Goal: Task Accomplishment & Management: Use online tool/utility

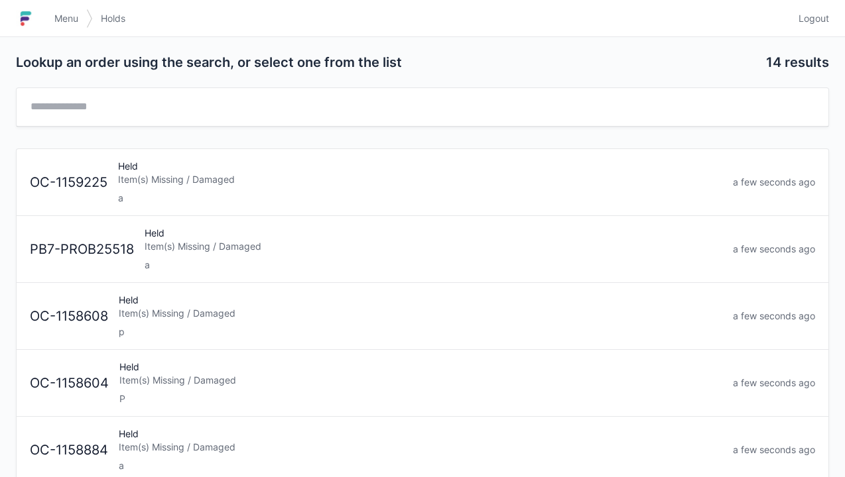
click at [320, 194] on div "a" at bounding box center [420, 198] width 604 height 13
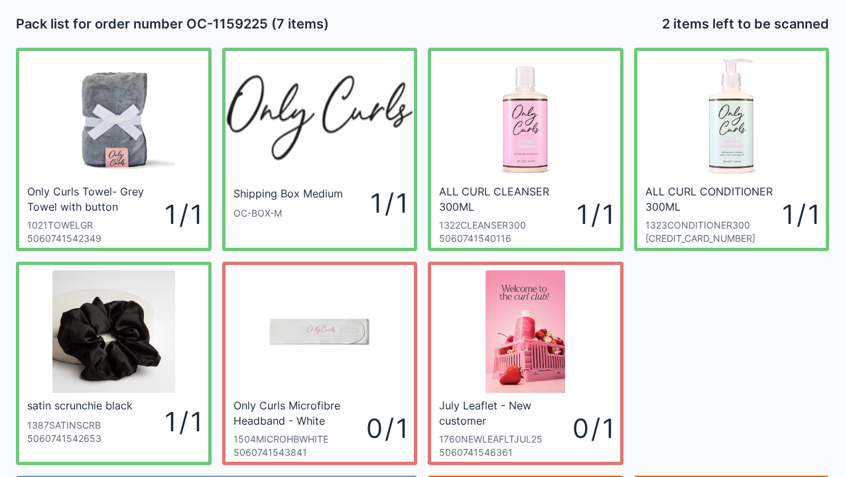
scroll to position [77, 0]
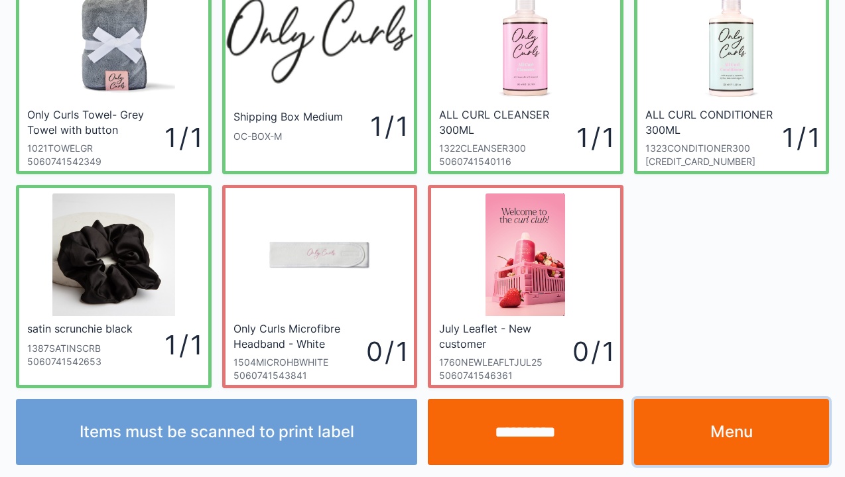
click at [713, 423] on link "Menu" at bounding box center [732, 432] width 196 height 66
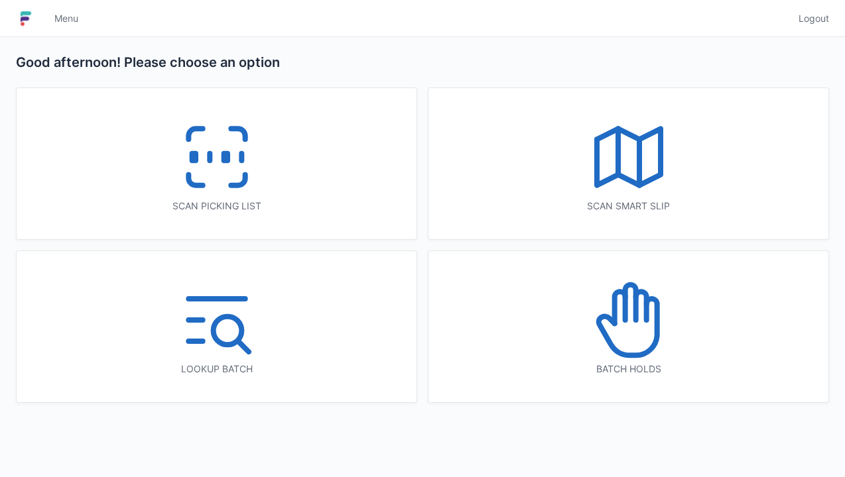
click at [652, 326] on icon at bounding box center [628, 320] width 85 height 85
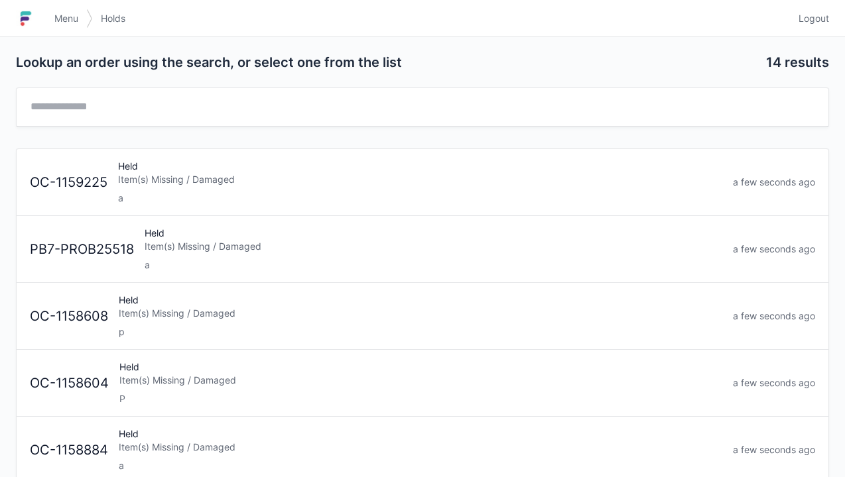
click at [313, 264] on div "a" at bounding box center [434, 265] width 578 height 13
click at [322, 268] on div "p" at bounding box center [420, 265] width 603 height 13
click at [321, 259] on div "P" at bounding box center [420, 265] width 603 height 13
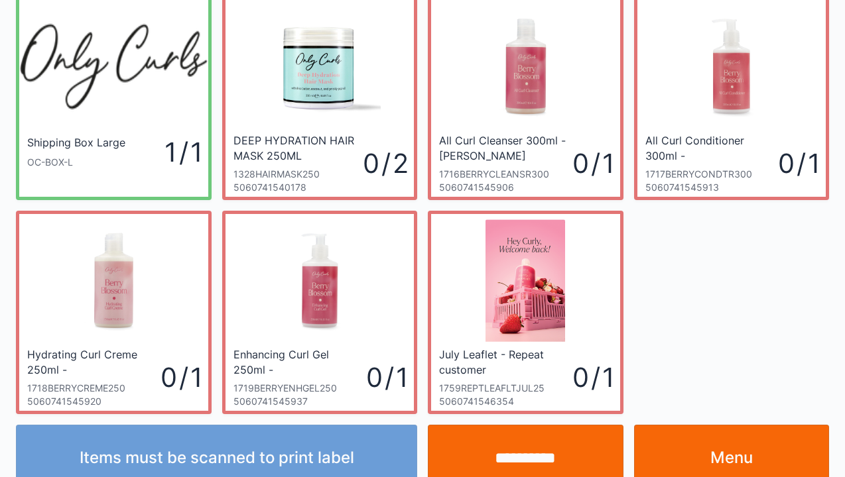
scroll to position [77, 0]
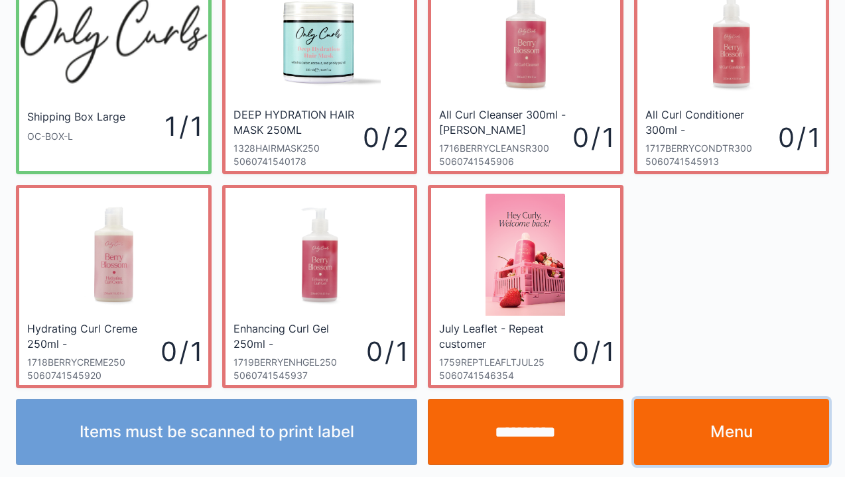
click at [699, 459] on link "Menu" at bounding box center [732, 432] width 196 height 66
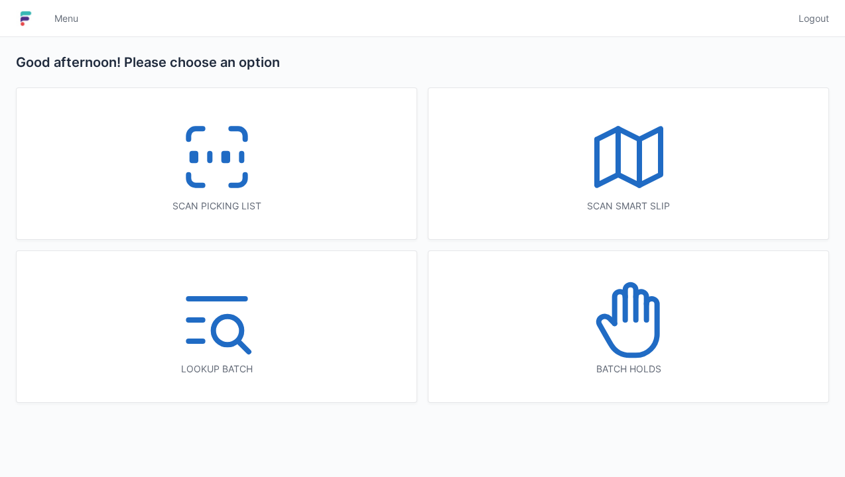
click at [622, 323] on icon at bounding box center [628, 320] width 85 height 85
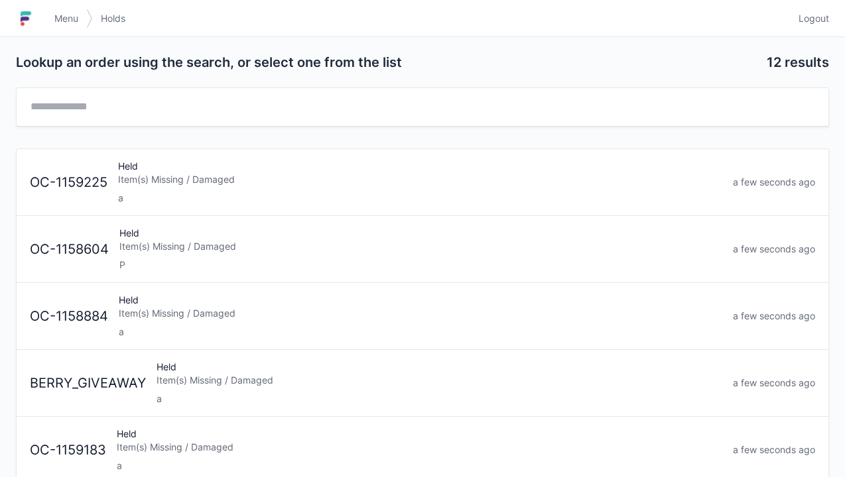
click at [358, 332] on div "a" at bounding box center [420, 332] width 603 height 13
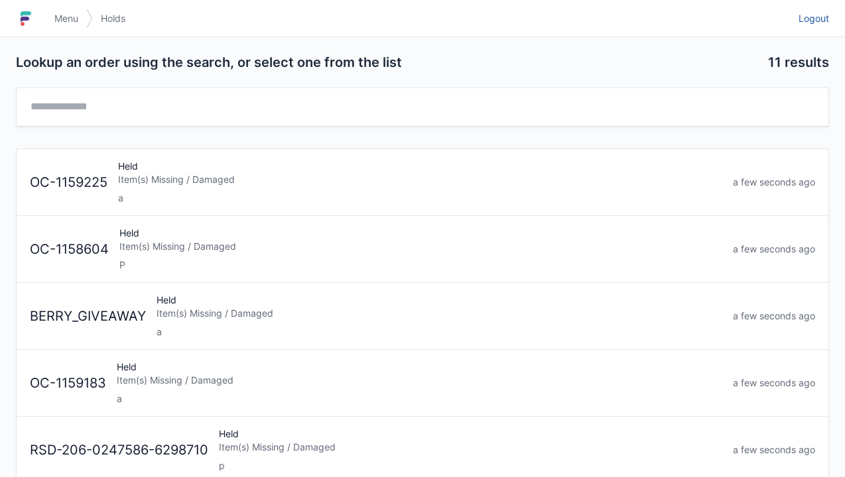
click at [824, 25] on span "Logout" at bounding box center [813, 18] width 31 height 13
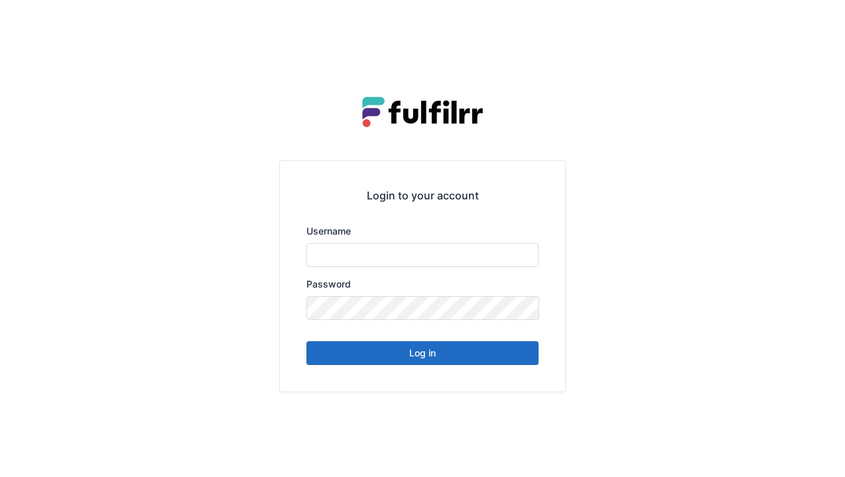
type input "******"
click at [472, 359] on button "Log in" at bounding box center [422, 353] width 232 height 24
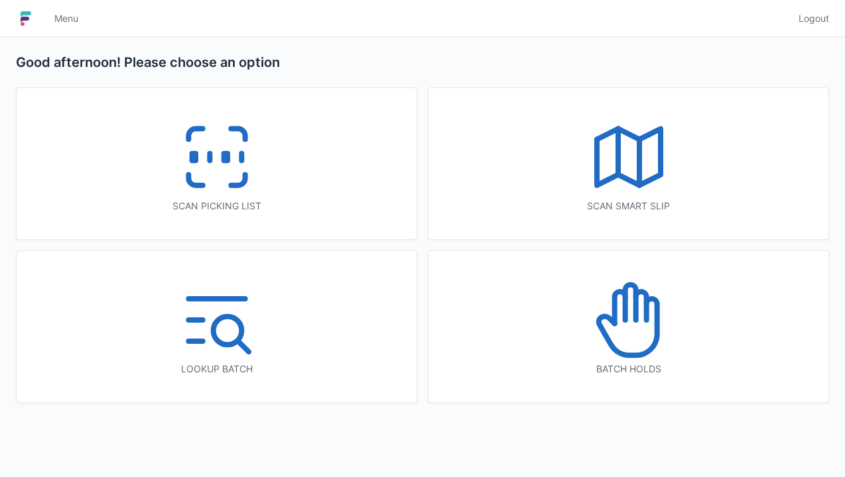
click at [257, 182] on icon at bounding box center [216, 157] width 85 height 85
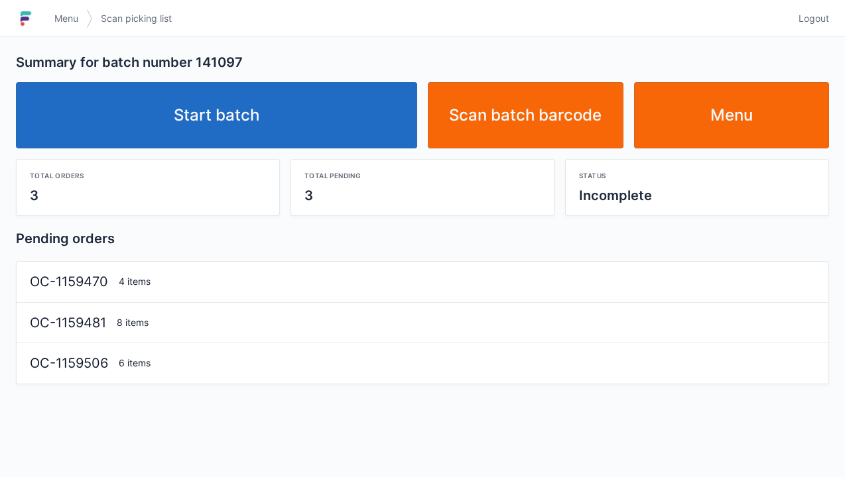
click at [325, 129] on link "Start batch" at bounding box center [216, 115] width 401 height 66
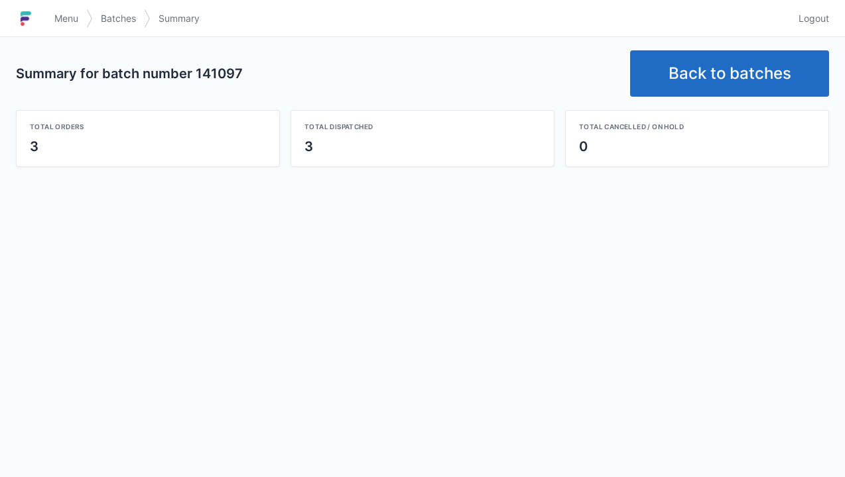
click at [725, 71] on link "Back to batches" at bounding box center [729, 73] width 199 height 46
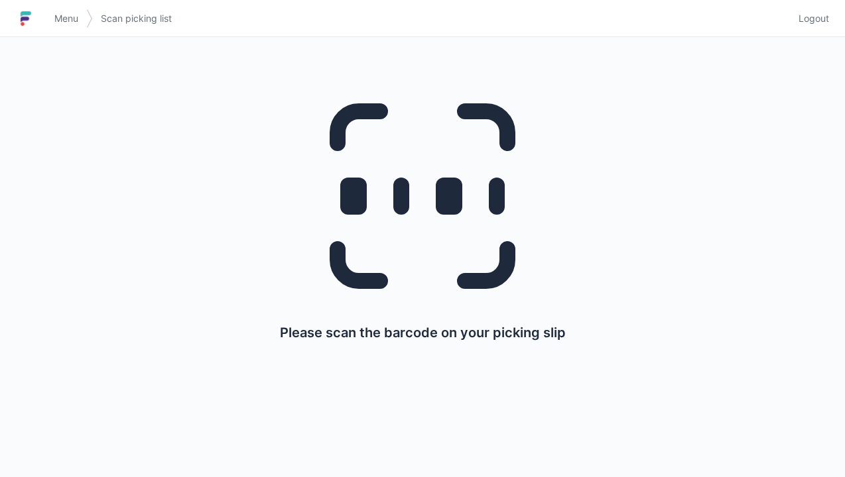
click at [827, 24] on span "Logout" at bounding box center [813, 18] width 31 height 13
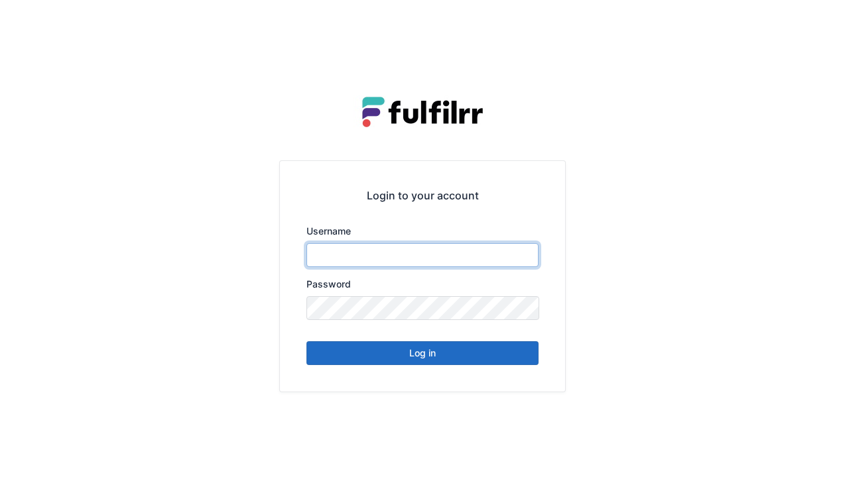
type input "******"
click at [488, 344] on button "Log in" at bounding box center [422, 353] width 232 height 24
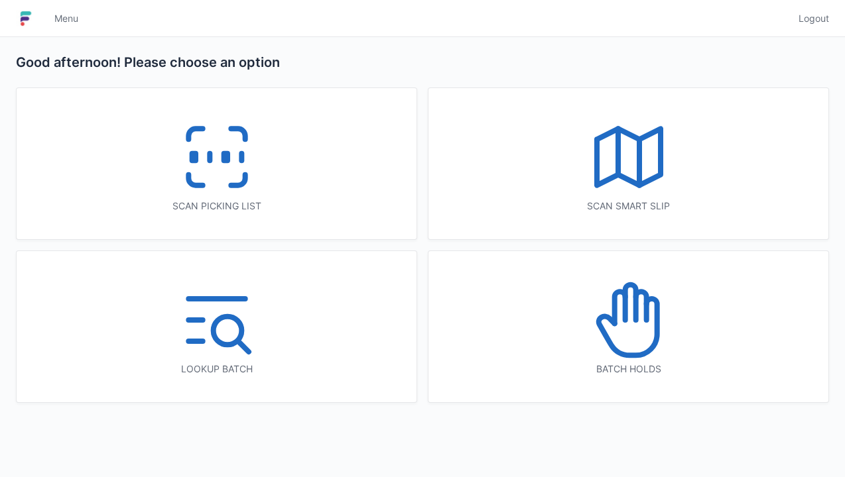
click at [255, 165] on icon at bounding box center [216, 157] width 85 height 85
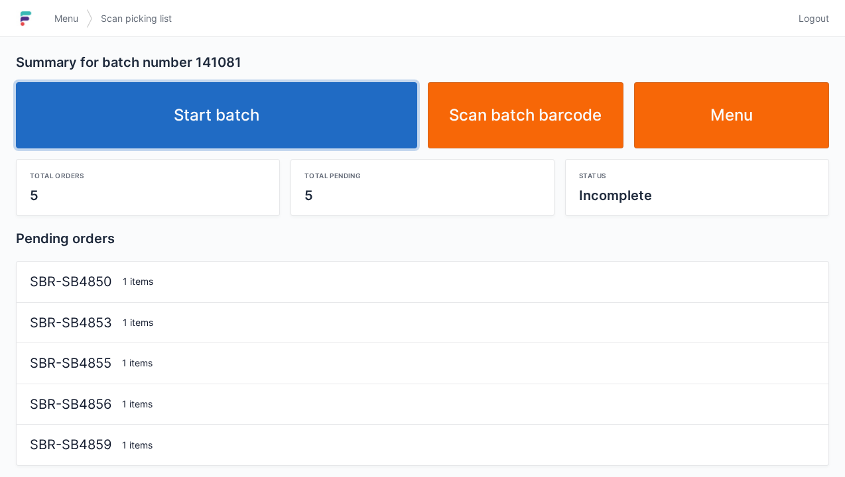
click at [339, 126] on link "Start batch" at bounding box center [216, 115] width 401 height 66
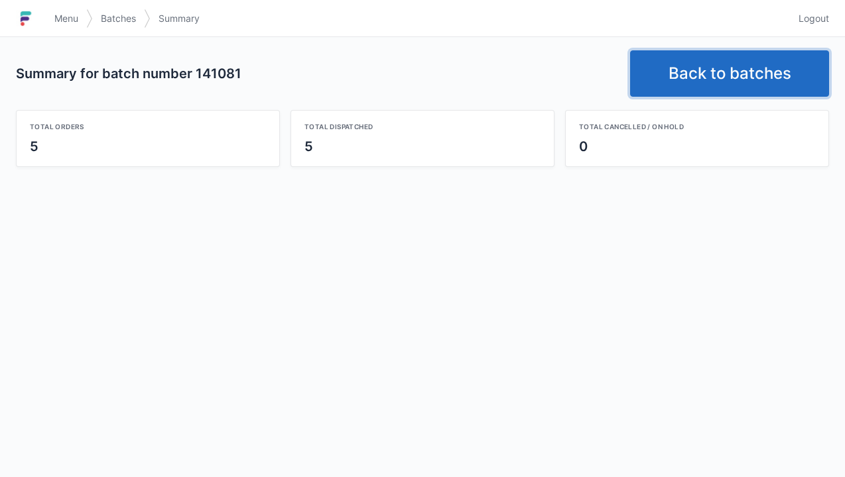
click at [748, 64] on link "Back to batches" at bounding box center [729, 73] width 199 height 46
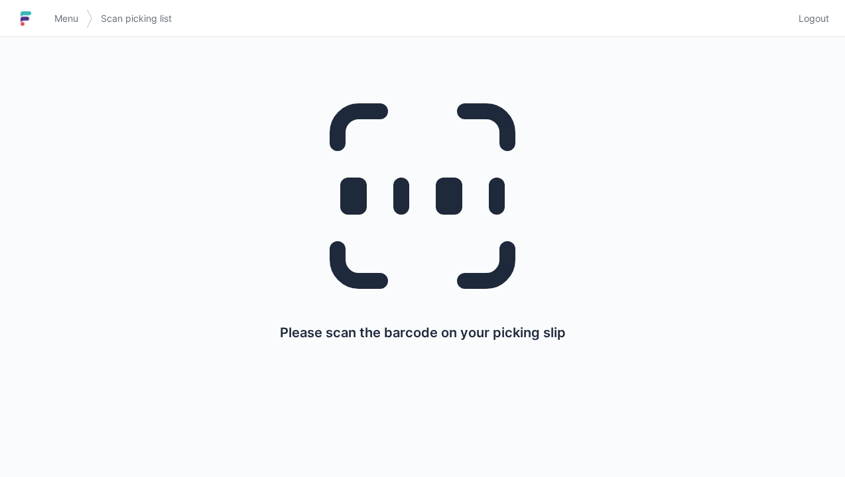
click at [835, 16] on div "Menu Scan picking list Logout" at bounding box center [422, 19] width 845 height 32
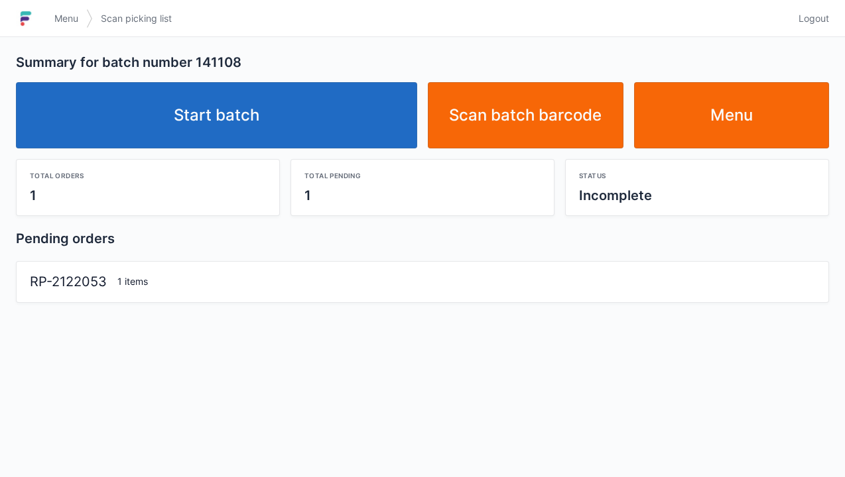
click at [336, 130] on link "Start batch" at bounding box center [216, 115] width 401 height 66
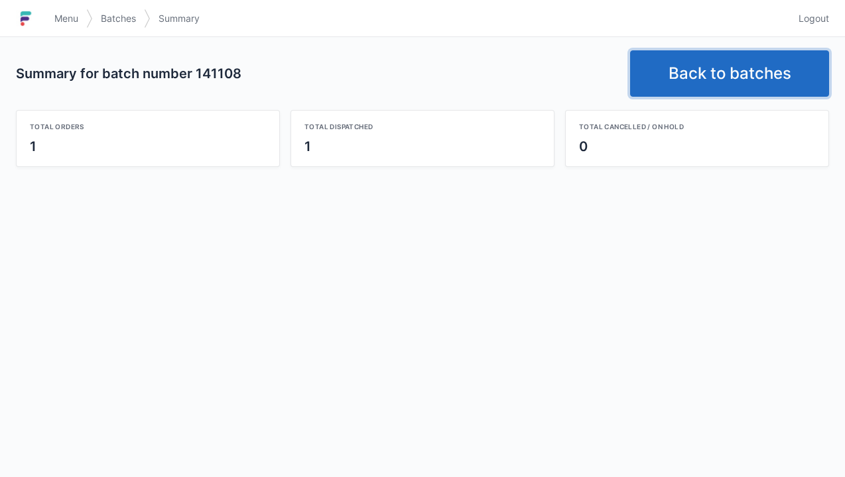
click at [734, 69] on link "Back to batches" at bounding box center [729, 73] width 199 height 46
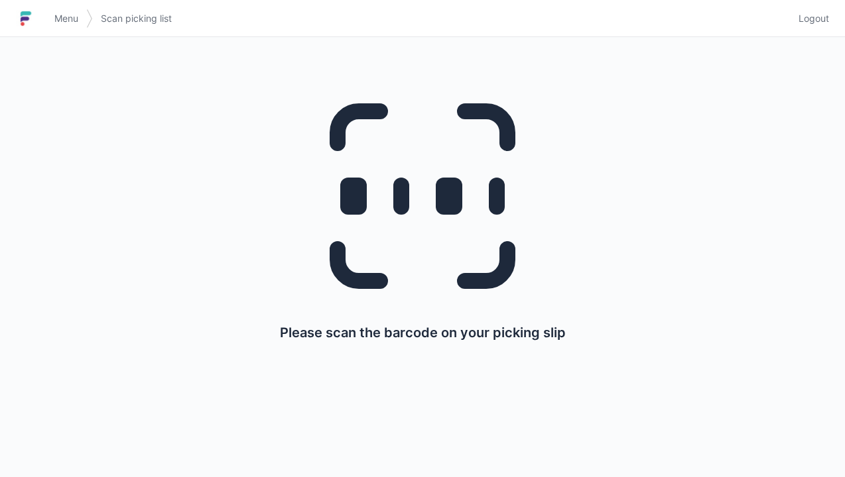
click at [810, 23] on span "Logout" at bounding box center [813, 18] width 31 height 13
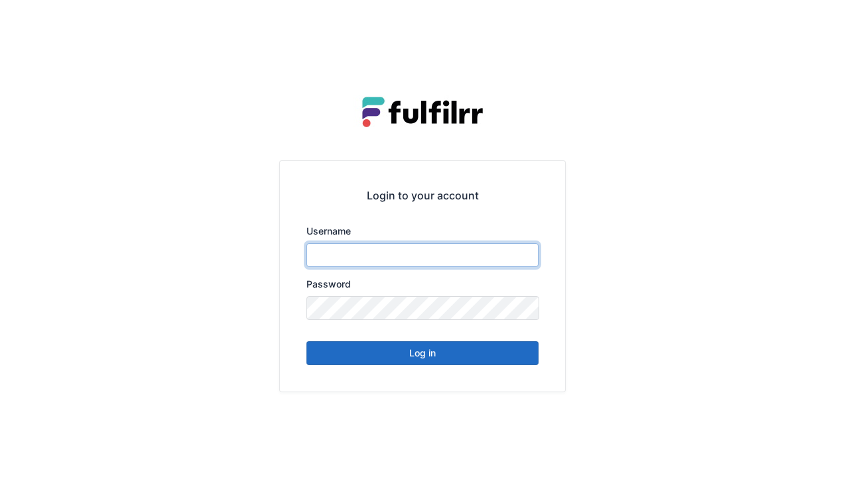
type input "******"
click at [465, 361] on button "Log in" at bounding box center [422, 353] width 232 height 24
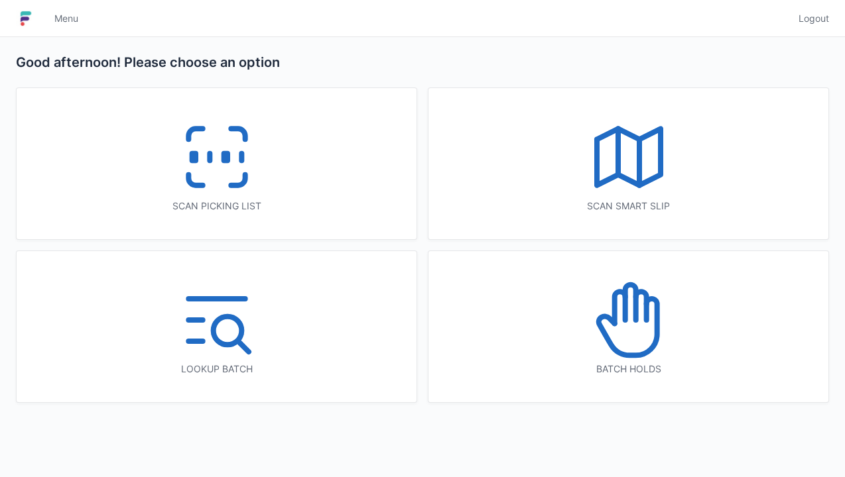
click at [244, 175] on icon at bounding box center [238, 180] width 14 height 11
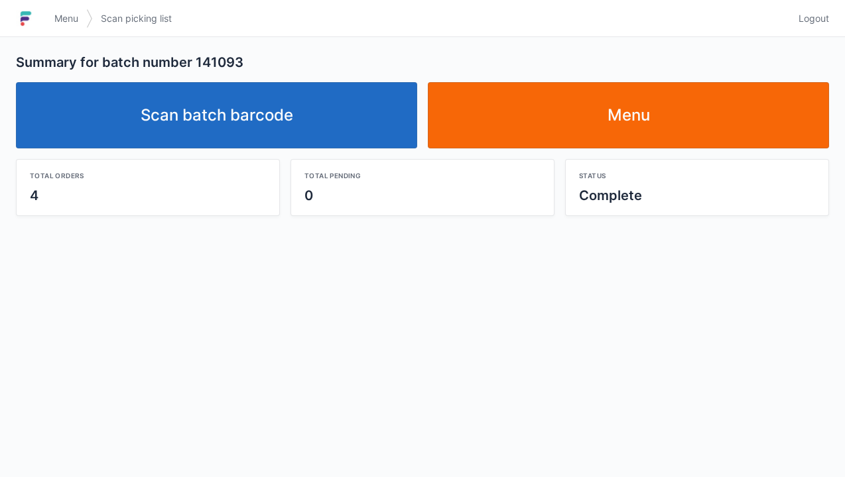
click at [302, 91] on link "Scan batch barcode" at bounding box center [216, 115] width 401 height 66
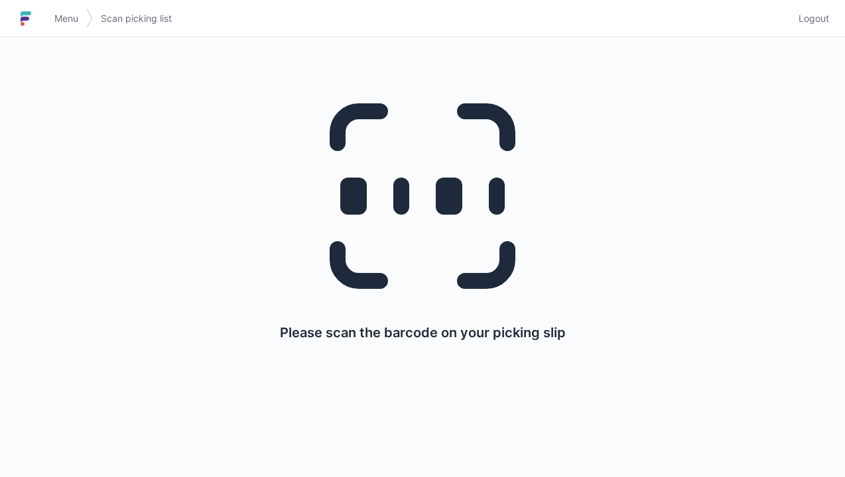
click at [818, 13] on span "Logout" at bounding box center [813, 18] width 31 height 13
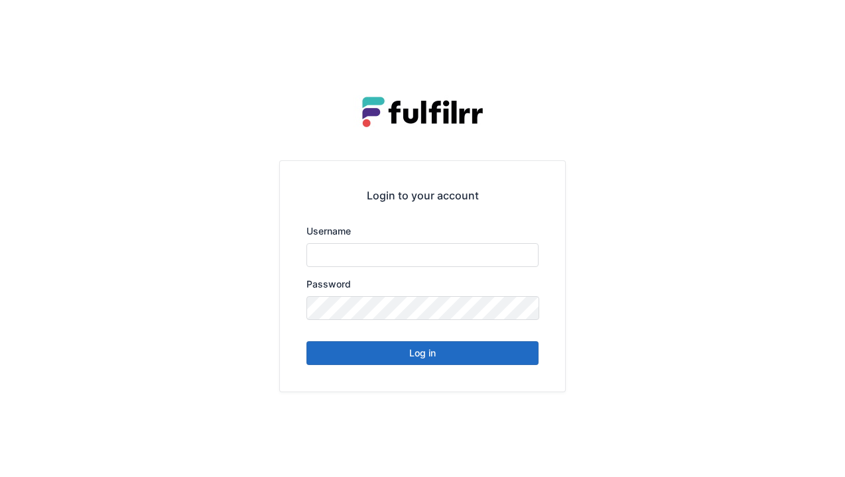
type input "******"
click at [460, 357] on button "Log in" at bounding box center [422, 353] width 232 height 24
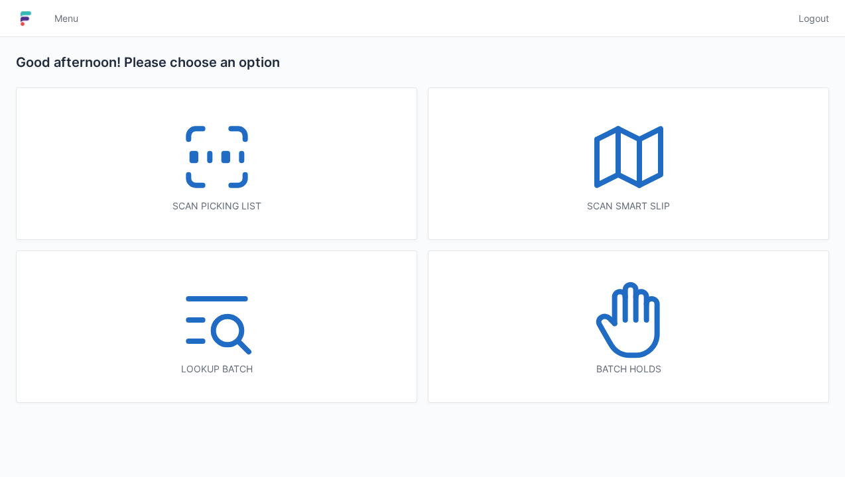
click at [247, 181] on icon at bounding box center [216, 157] width 85 height 85
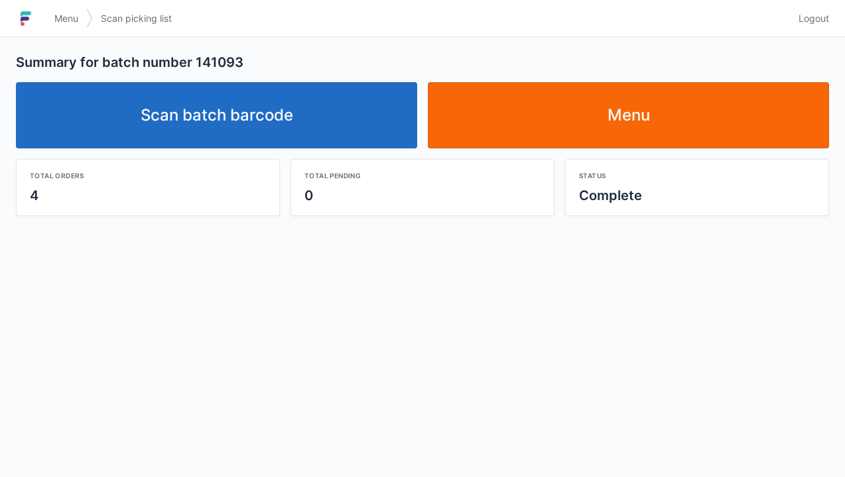
click at [637, 124] on link "Menu" at bounding box center [628, 115] width 401 height 66
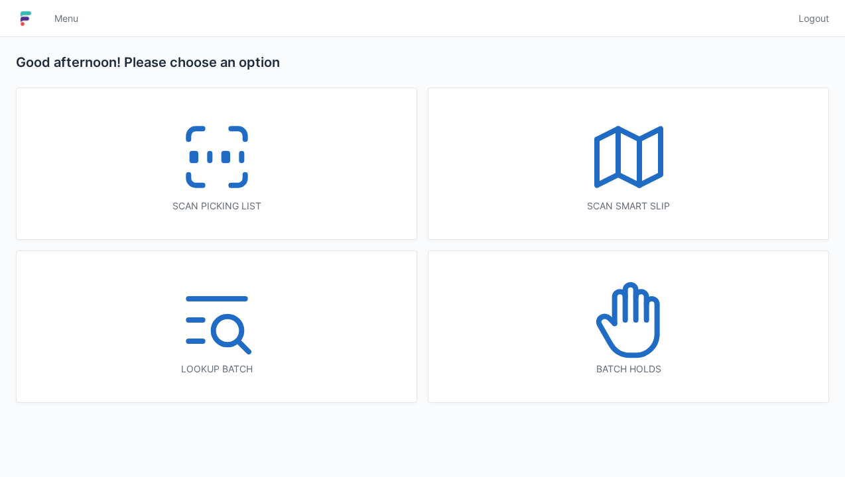
click at [227, 158] on rect at bounding box center [224, 157] width 3 height 7
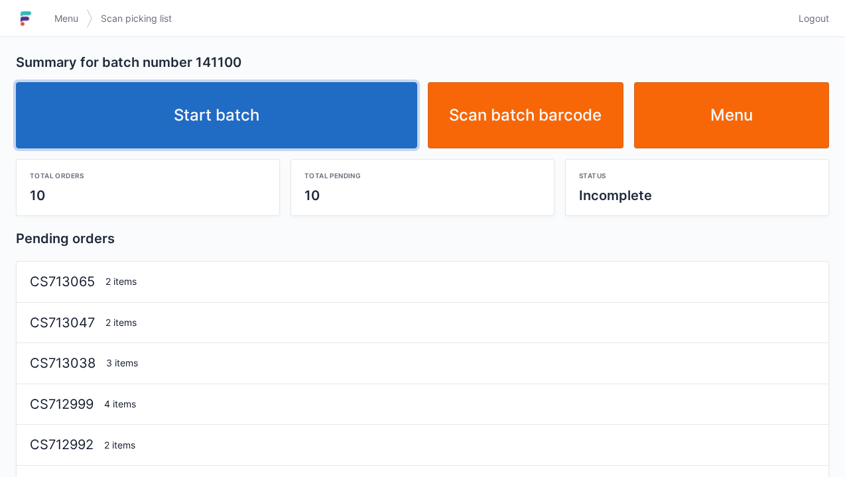
click at [345, 134] on link "Start batch" at bounding box center [216, 115] width 401 height 66
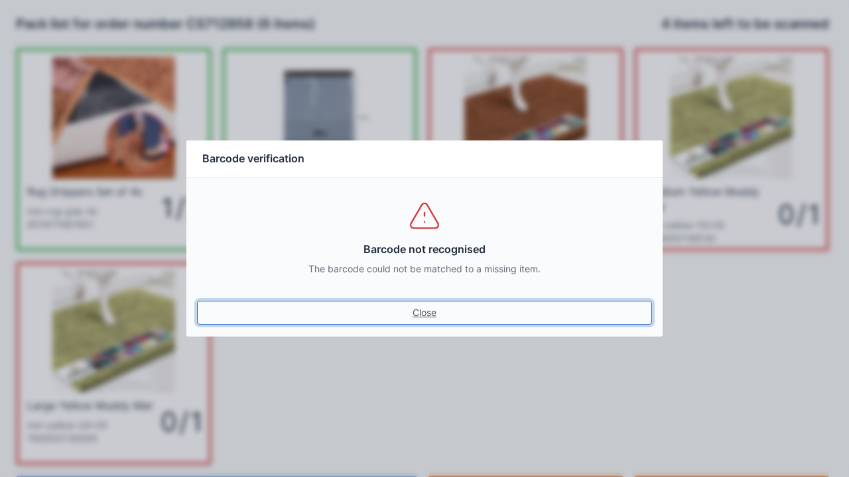
click at [429, 316] on link "Close" at bounding box center [424, 313] width 455 height 24
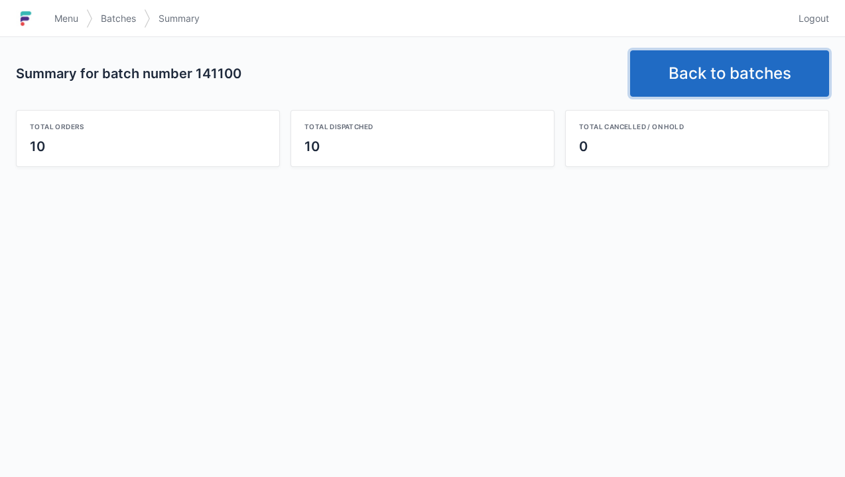
click at [724, 52] on link "Back to batches" at bounding box center [729, 73] width 199 height 46
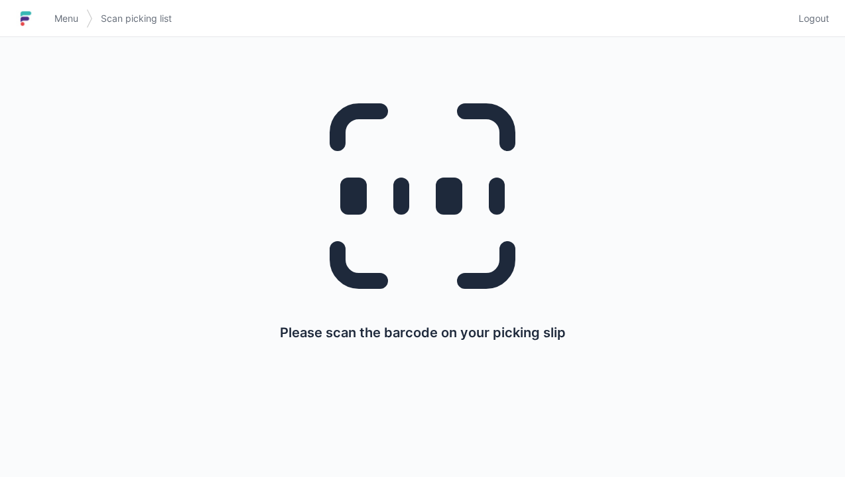
click at [816, 15] on span "Logout" at bounding box center [813, 18] width 31 height 13
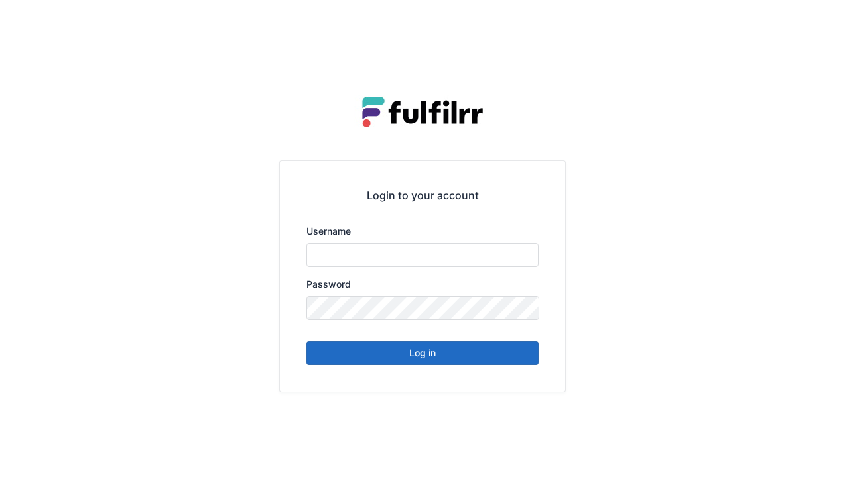
type input "******"
click at [469, 361] on button "Log in" at bounding box center [422, 353] width 232 height 24
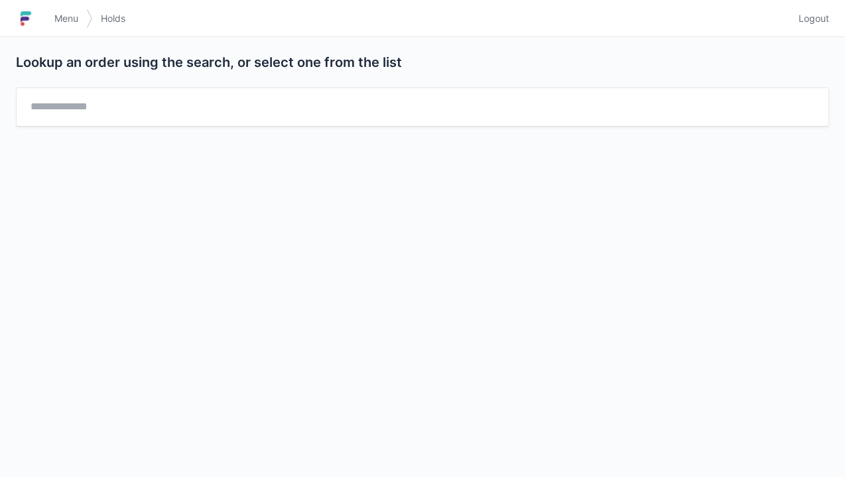
click at [245, 172] on div "Lookup an order using the search, or select one from the list" at bounding box center [422, 257] width 845 height 440
click at [840, 21] on div "Menu Holds Logout" at bounding box center [422, 19] width 845 height 32
click at [820, 21] on span "Logout" at bounding box center [813, 18] width 31 height 13
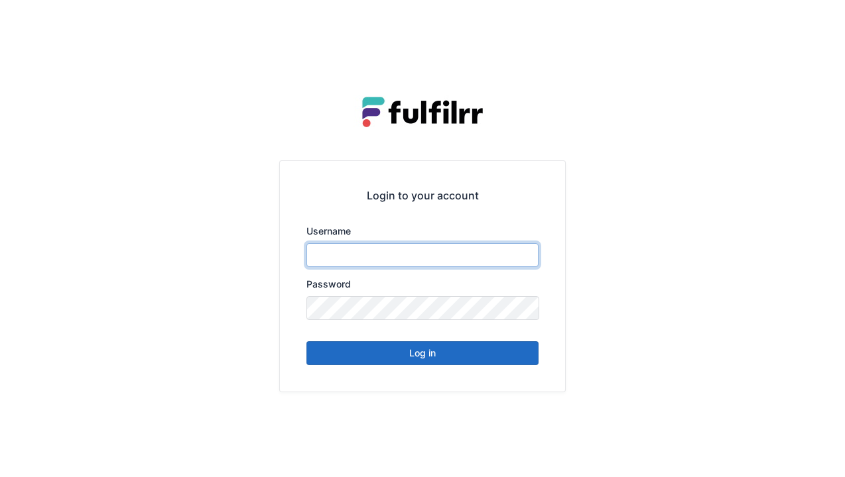
type input "******"
click at [464, 371] on div "Login to your account Username ****** Password Log in" at bounding box center [422, 276] width 285 height 230
click at [438, 361] on button "Log in" at bounding box center [422, 353] width 232 height 24
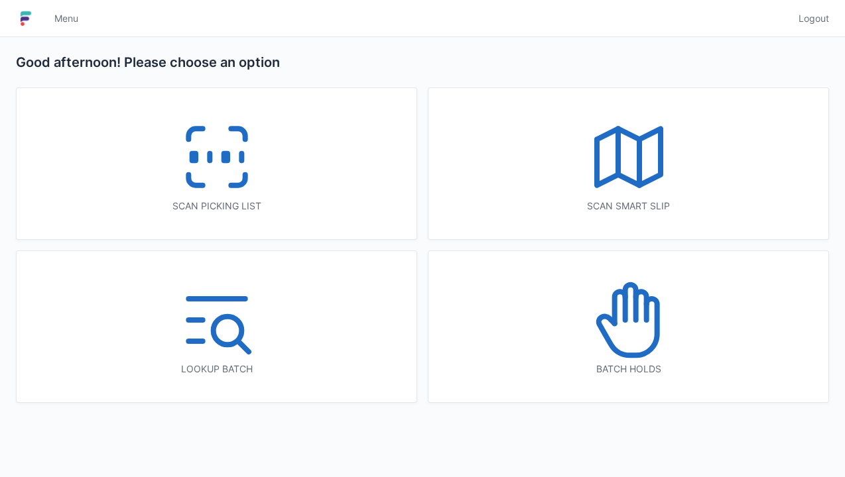
click at [239, 186] on icon at bounding box center [238, 180] width 14 height 11
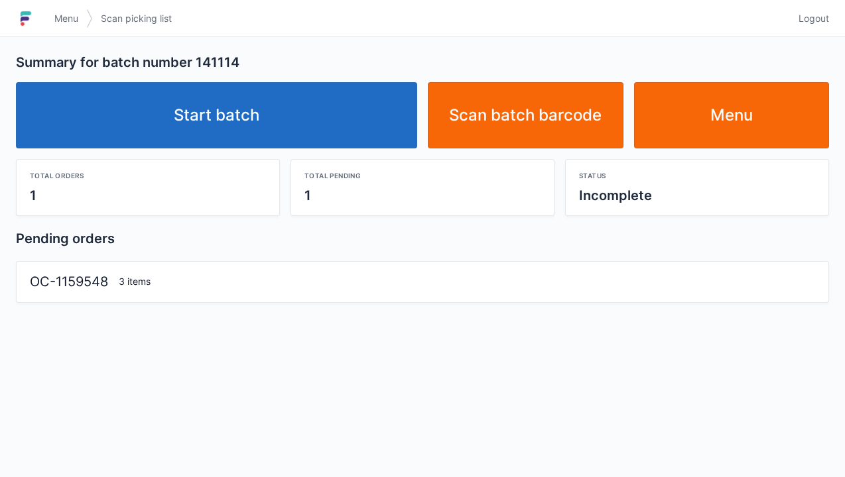
click at [336, 145] on link "Start batch" at bounding box center [216, 115] width 401 height 66
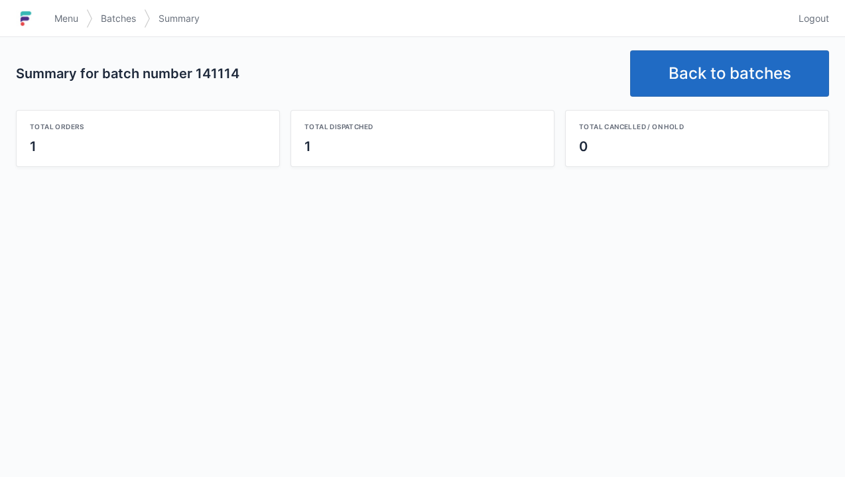
click at [753, 68] on link "Back to batches" at bounding box center [729, 73] width 199 height 46
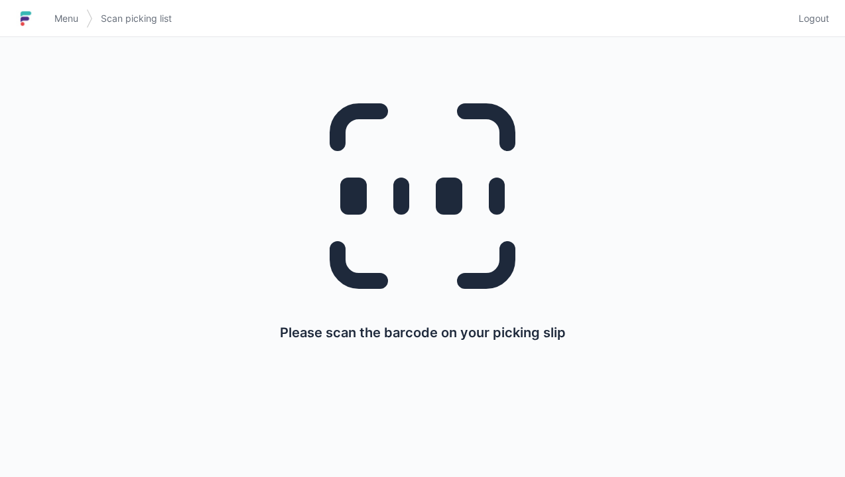
click at [814, 15] on span "Logout" at bounding box center [813, 18] width 31 height 13
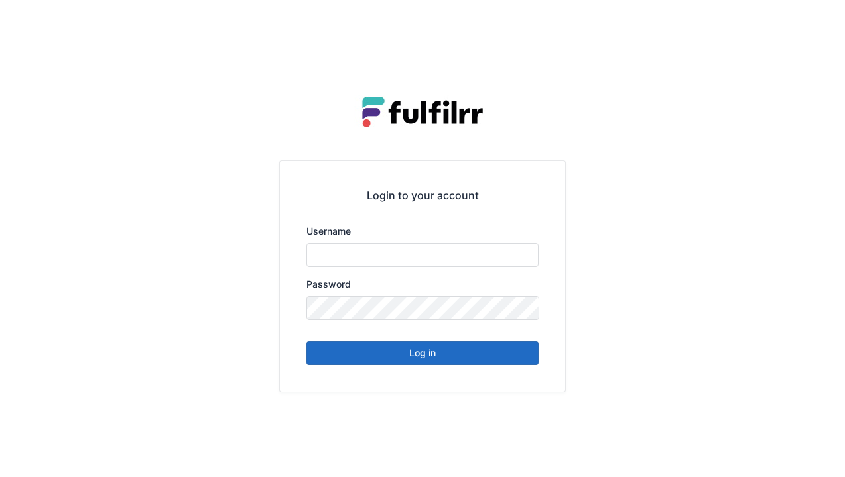
type input "******"
click at [436, 364] on button "Log in" at bounding box center [422, 353] width 232 height 24
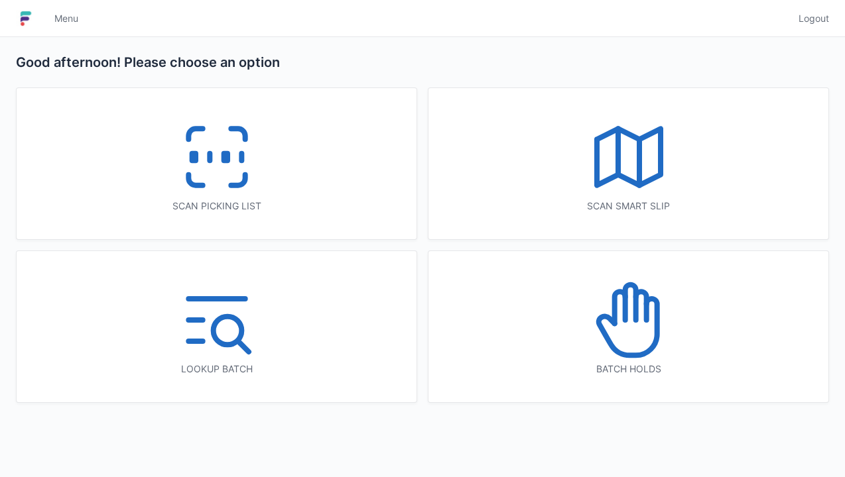
click at [245, 186] on icon at bounding box center [216, 157] width 85 height 85
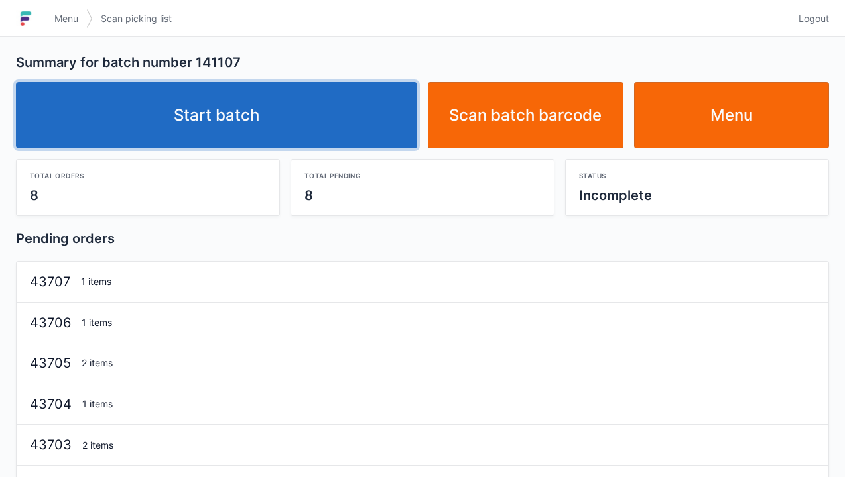
click at [341, 128] on link "Start batch" at bounding box center [216, 115] width 401 height 66
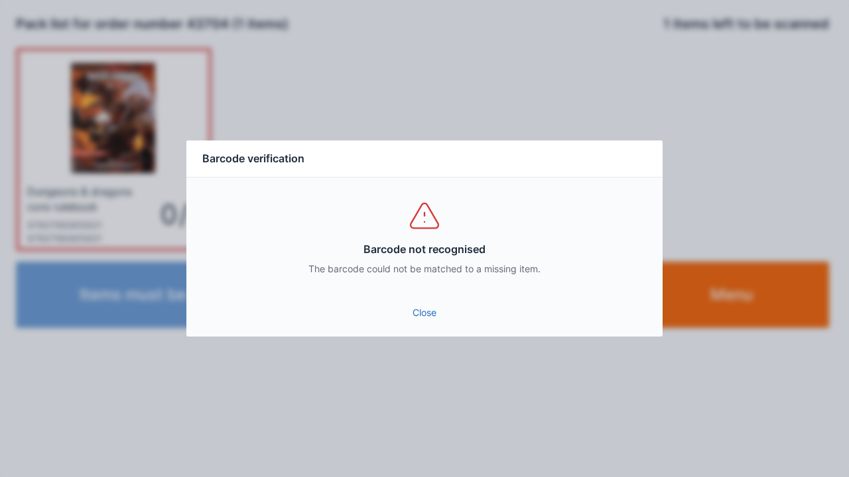
click at [423, 305] on link "Close" at bounding box center [424, 313] width 455 height 24
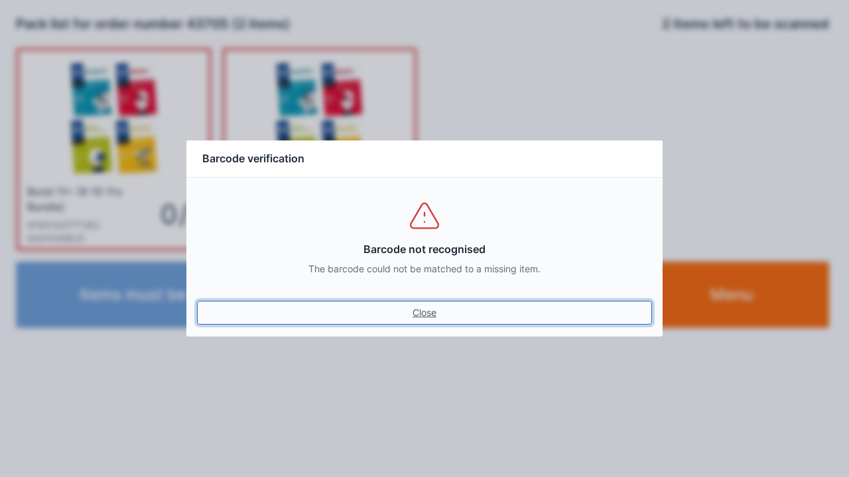
click at [439, 316] on link "Close" at bounding box center [424, 313] width 455 height 24
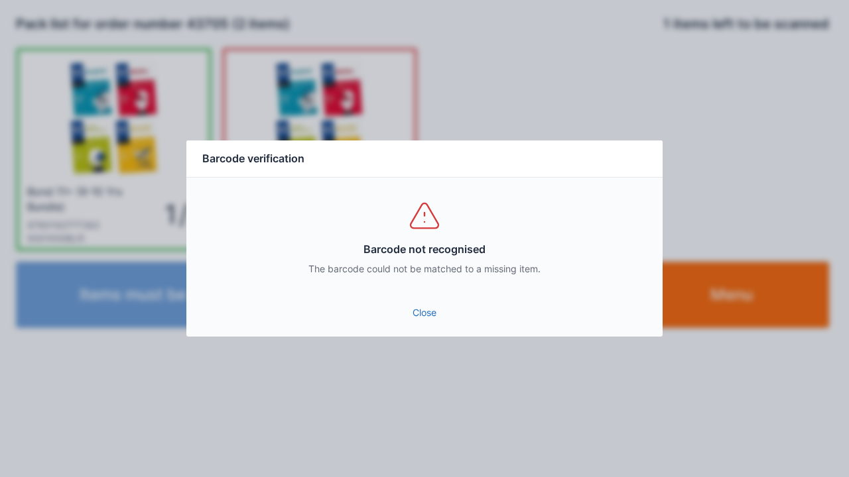
click at [412, 318] on link "Close" at bounding box center [424, 313] width 455 height 24
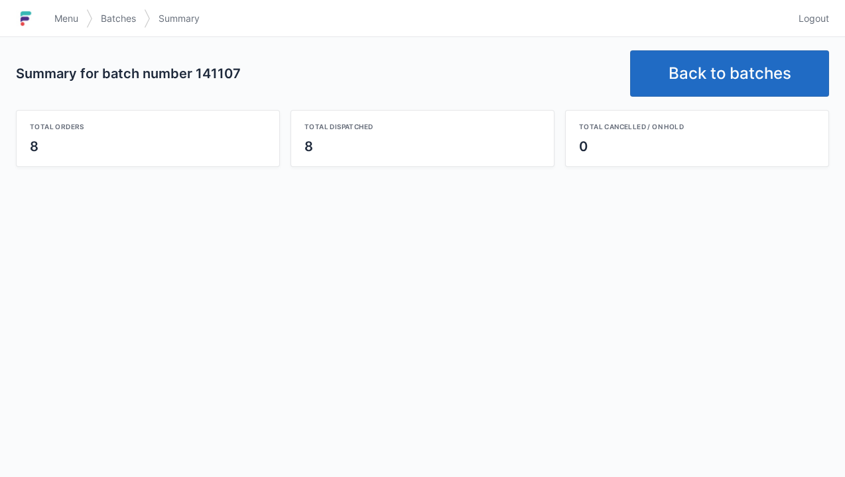
click at [809, 24] on span "Logout" at bounding box center [813, 18] width 31 height 13
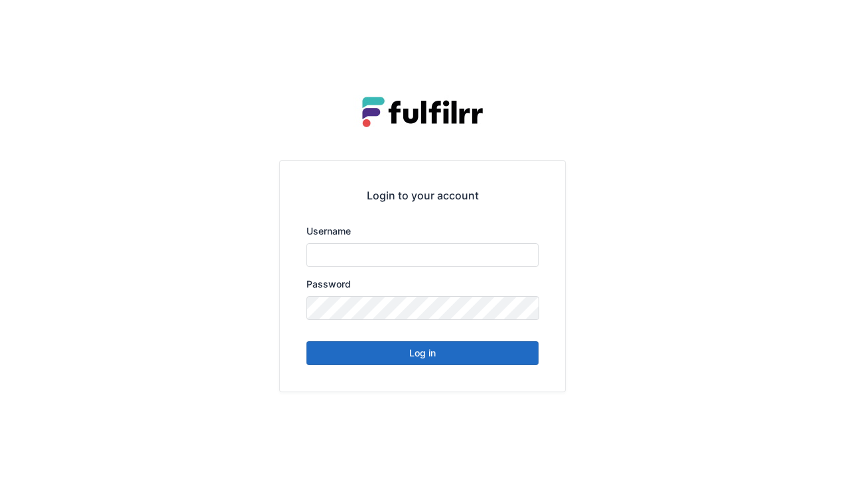
type input "******"
click at [431, 363] on button "Log in" at bounding box center [422, 353] width 232 height 24
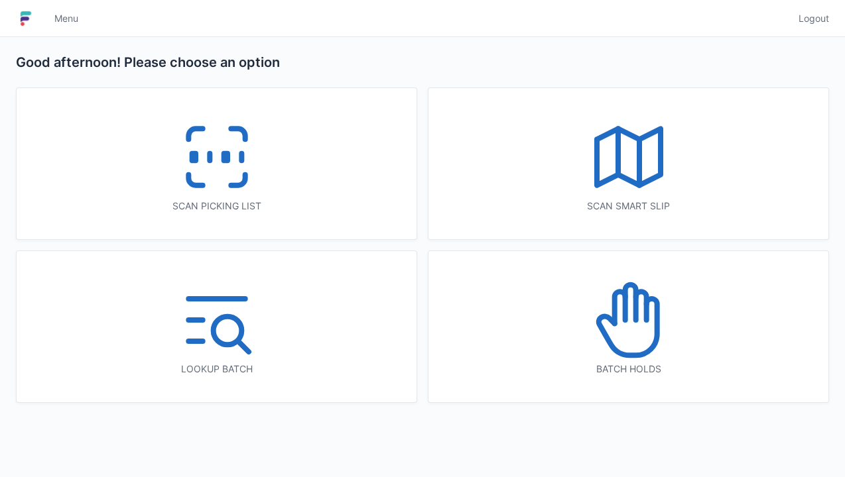
click at [212, 170] on icon at bounding box center [216, 157] width 85 height 85
